Goal: Book appointment/travel/reservation

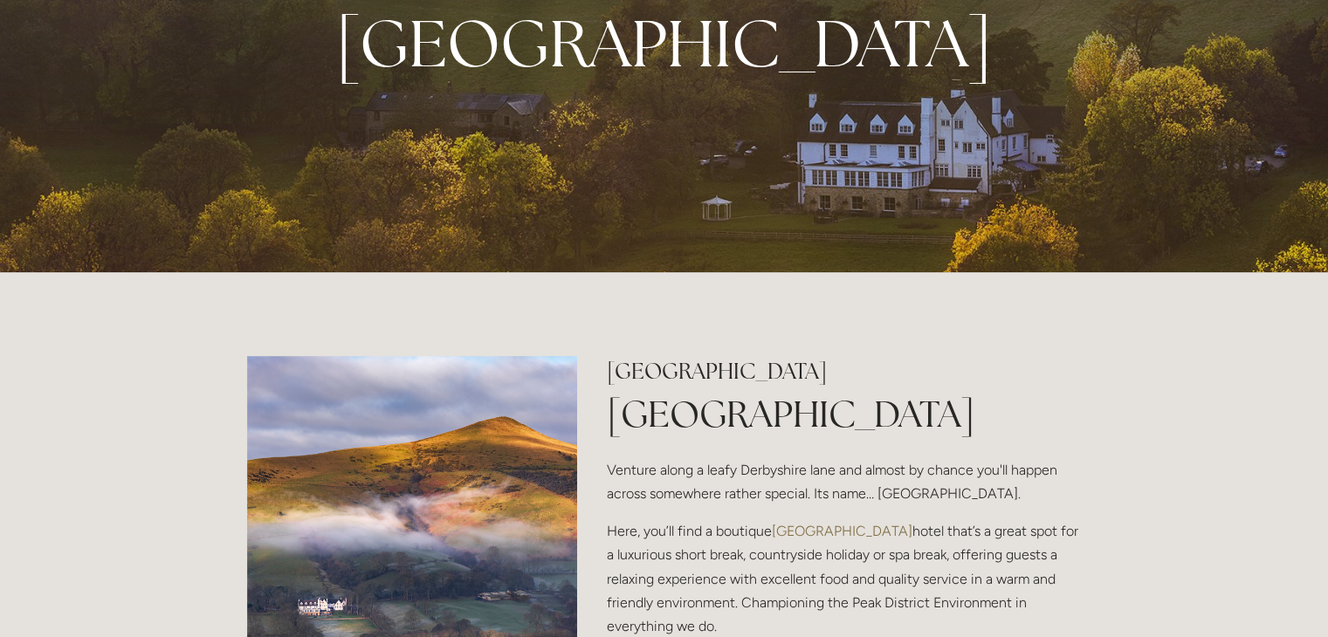
scroll to position [557, 0]
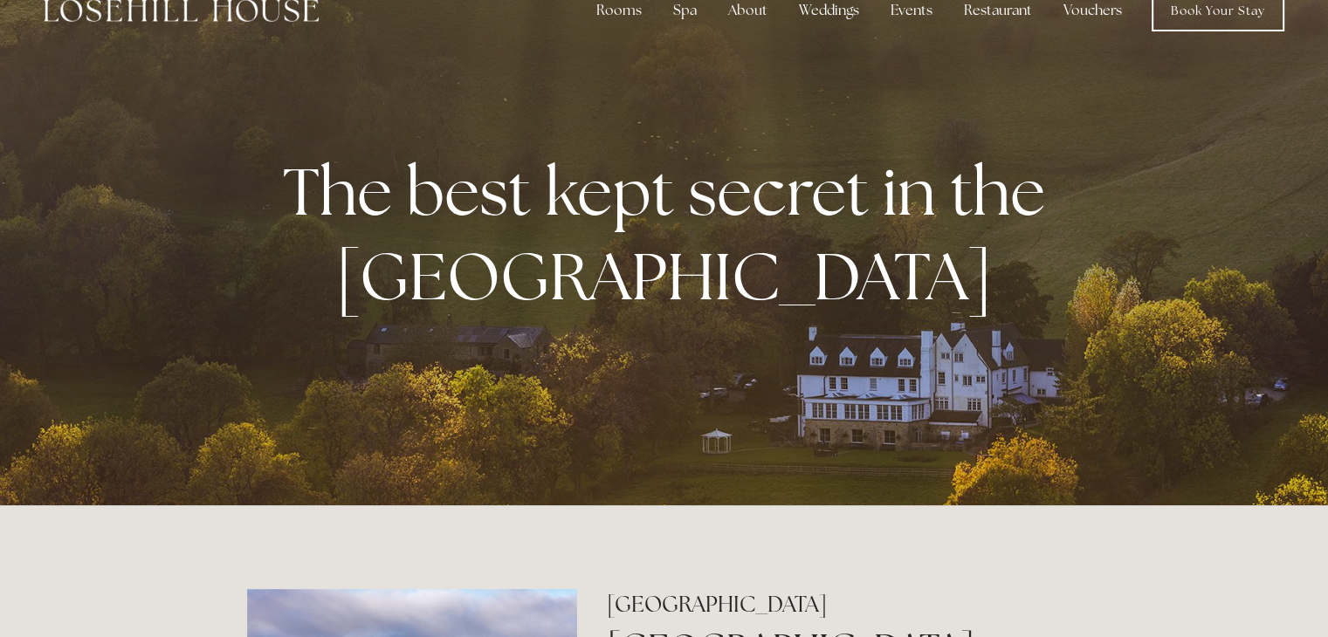
scroll to position [0, 0]
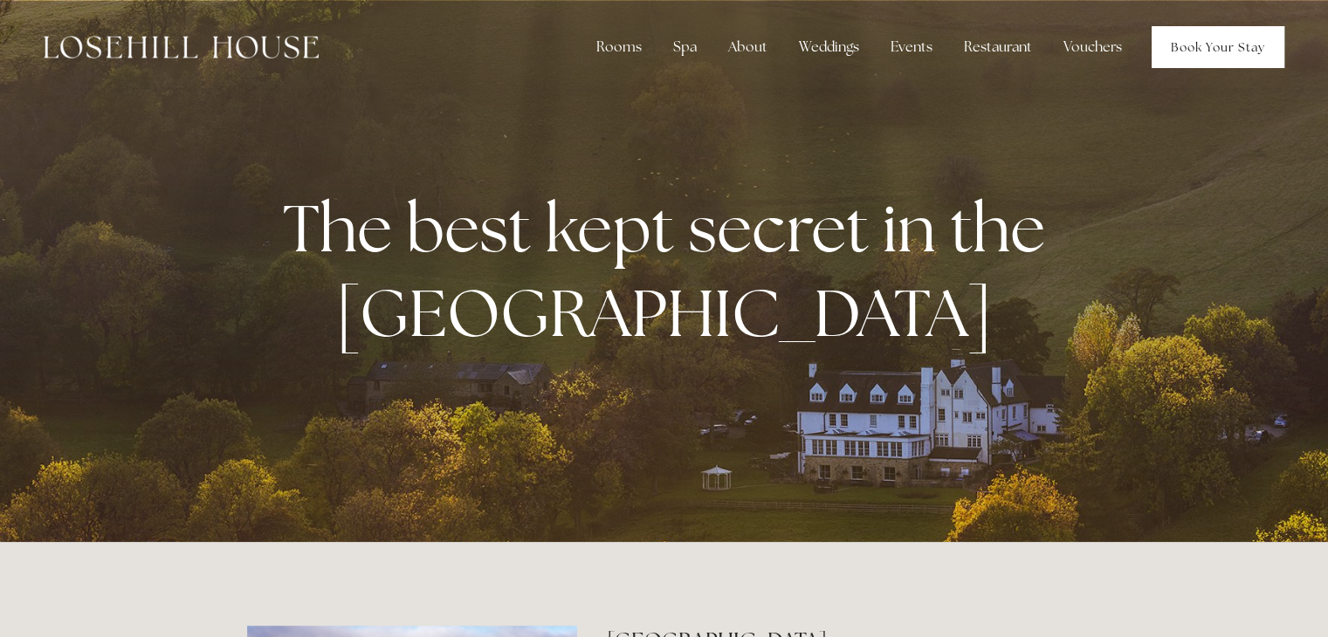
click at [1216, 45] on link "Book Your Stay" at bounding box center [1218, 47] width 133 height 42
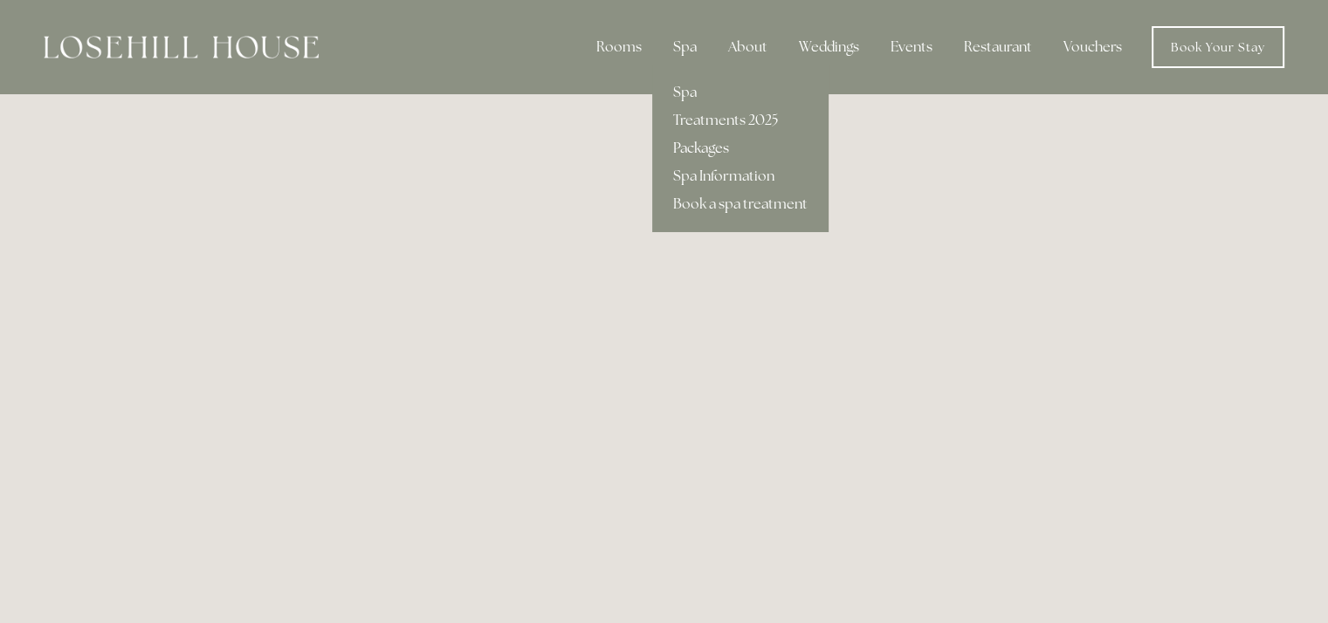
click at [701, 141] on link "Packages" at bounding box center [740, 148] width 176 height 28
